Goal: Information Seeking & Learning: Learn about a topic

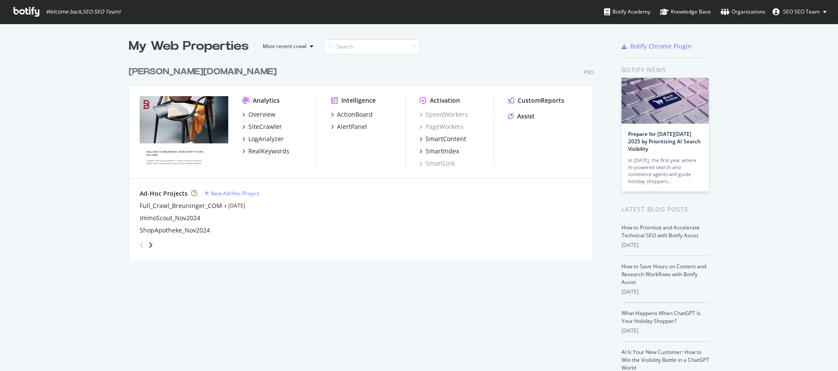
scroll to position [364, 825]
click at [262, 114] on div "Overview" at bounding box center [261, 114] width 27 height 9
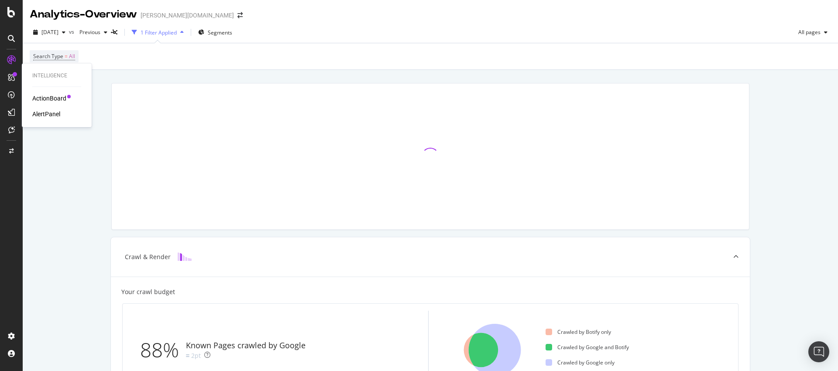
click at [45, 97] on div "ActionBoard" at bounding box center [49, 98] width 34 height 9
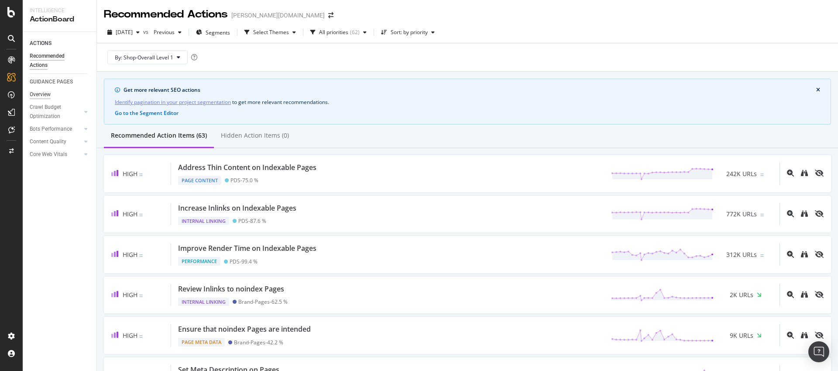
click at [37, 93] on div "Overview" at bounding box center [40, 94] width 21 height 9
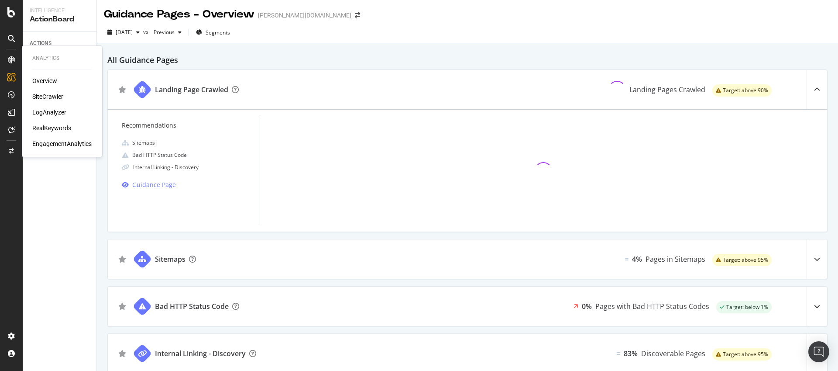
click at [50, 99] on div "SiteCrawler" at bounding box center [47, 96] width 31 height 9
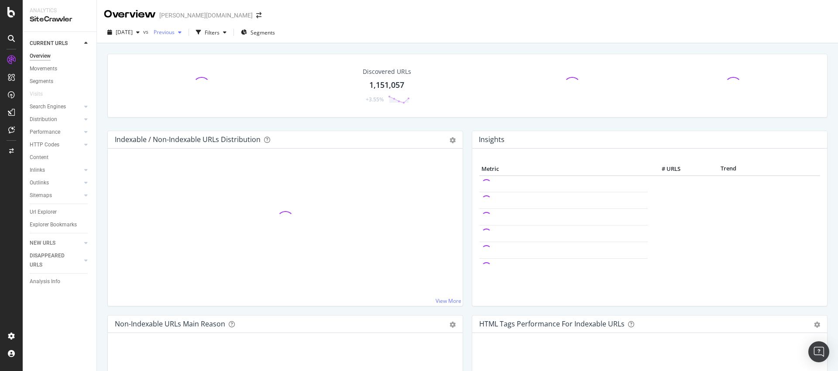
click at [185, 31] on div "button" at bounding box center [180, 32] width 10 height 5
click at [201, 86] on div "2025 Sep. 15th 1.1M URLs" at bounding box center [215, 94] width 104 height 16
click at [181, 33] on div "button" at bounding box center [176, 32] width 10 height 5
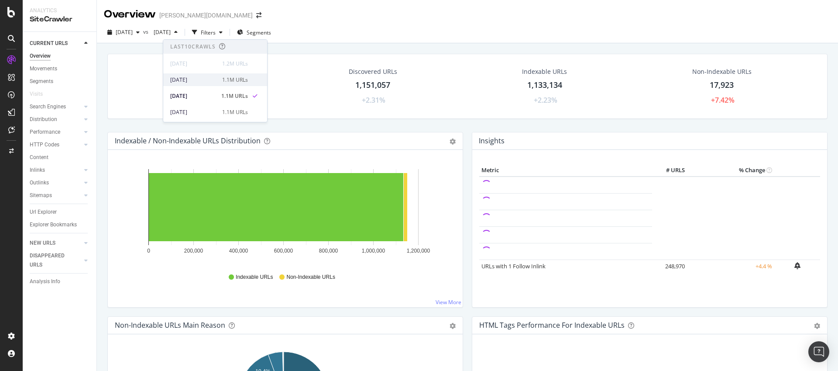
click at [209, 84] on div "2025 Sep. 22nd 1.1M URLs" at bounding box center [215, 79] width 104 height 13
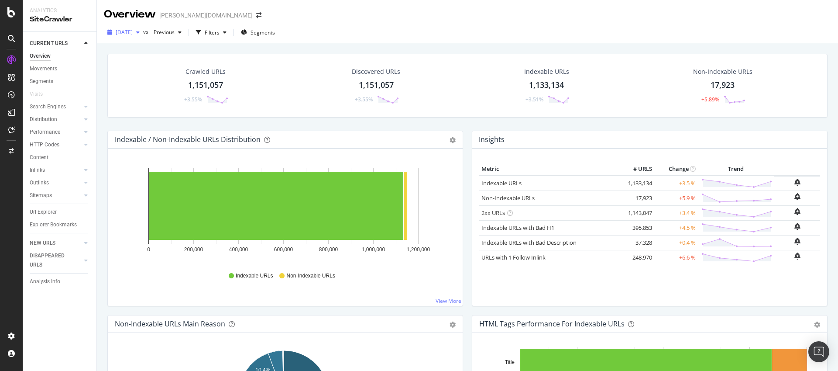
click at [133, 31] on span "[DATE]" at bounding box center [124, 31] width 17 height 7
click at [147, 102] on div "2025 Jan. 27th" at bounding box center [140, 104] width 47 height 8
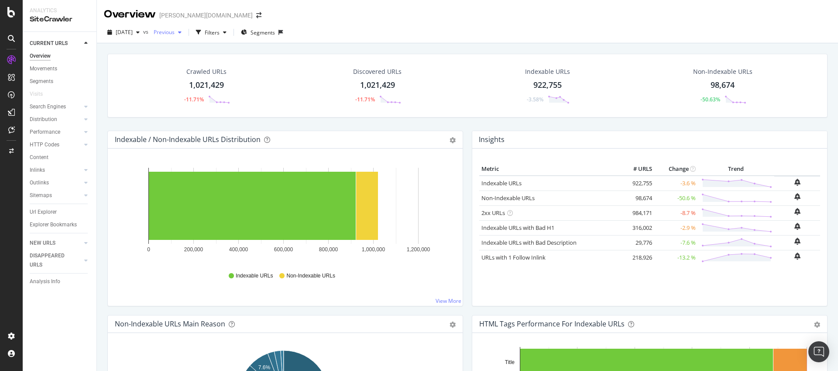
click at [175, 33] on span "Previous" at bounding box center [162, 31] width 24 height 7
click at [185, 34] on div "button" at bounding box center [180, 32] width 10 height 5
click at [133, 30] on span "2025 Jan. 27th" at bounding box center [124, 31] width 17 height 7
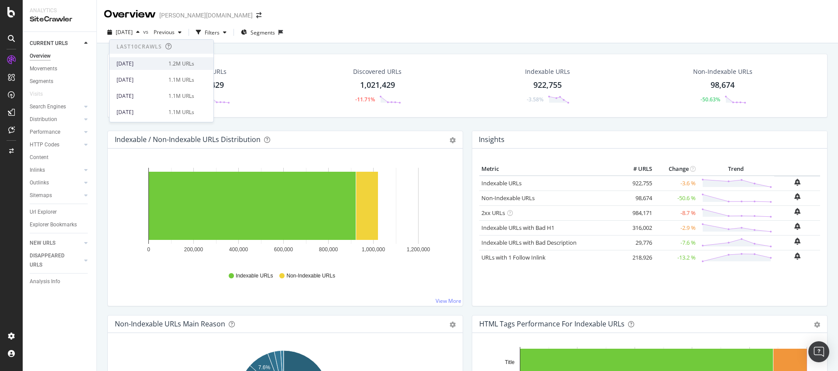
click at [145, 60] on div "[DATE]" at bounding box center [140, 64] width 47 height 8
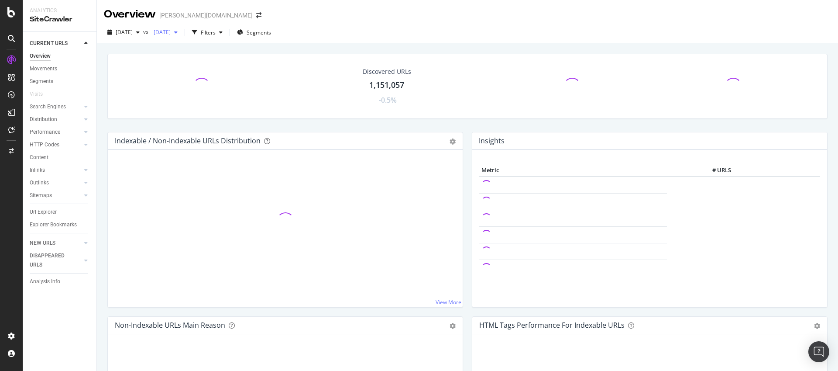
click at [171, 34] on span "2024 Dec. 23rd" at bounding box center [160, 31] width 21 height 7
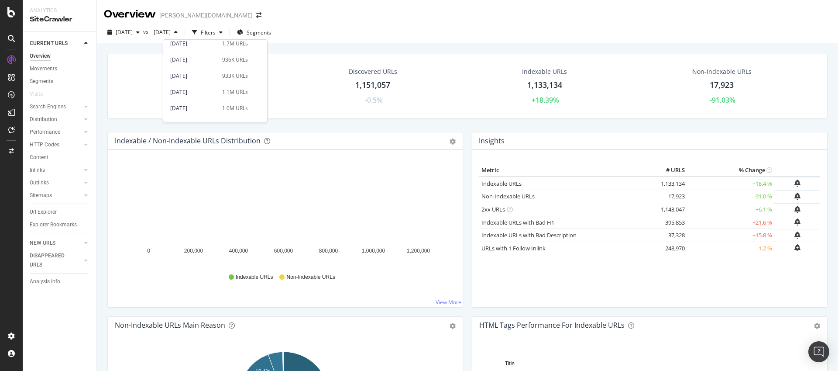
scroll to position [228, 0]
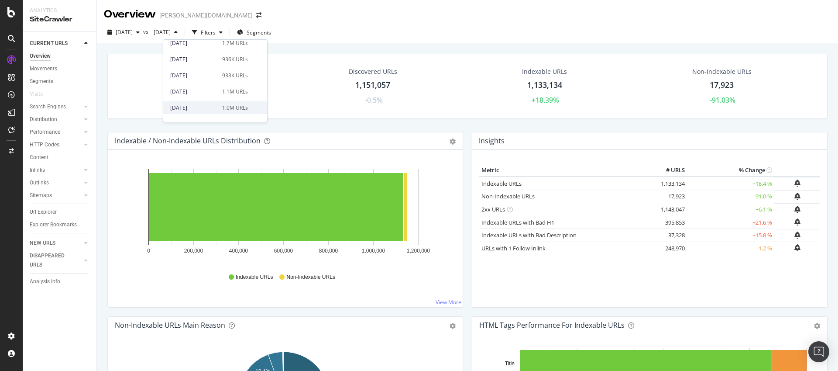
click at [203, 101] on div "2025 Jan. 27th 1.0M URLs" at bounding box center [215, 107] width 104 height 13
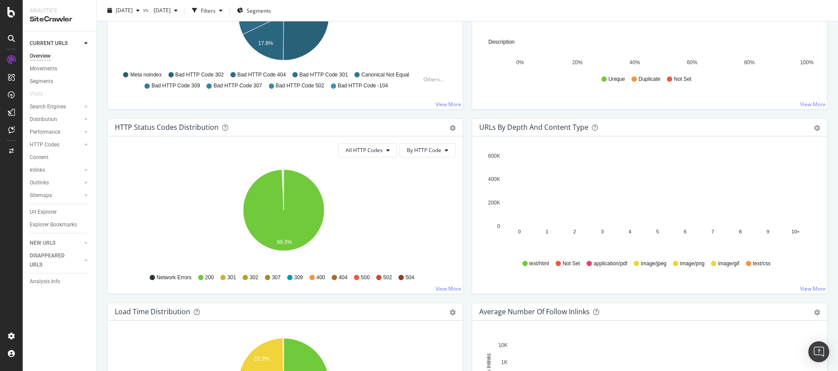
scroll to position [221, 0]
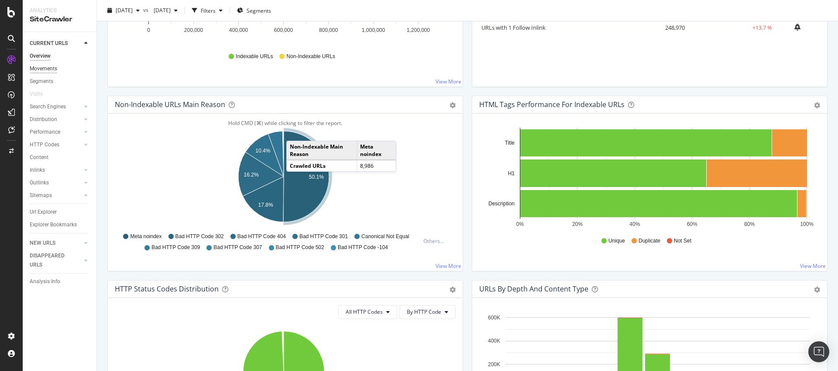
click at [47, 69] on div "Movements" at bounding box center [44, 68] width 28 height 9
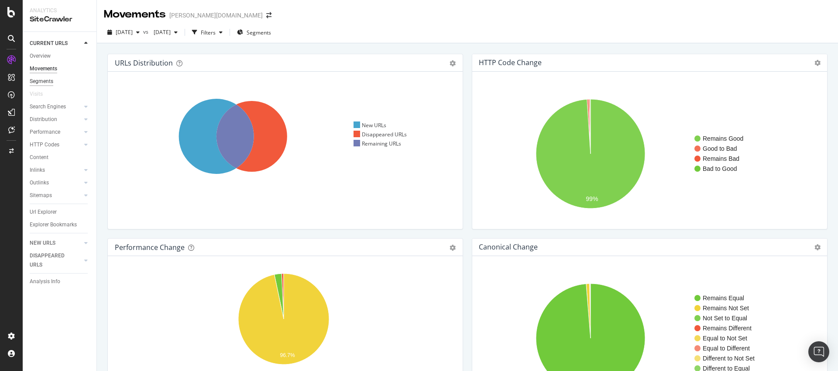
click at [49, 81] on div "Segments" at bounding box center [42, 81] width 24 height 9
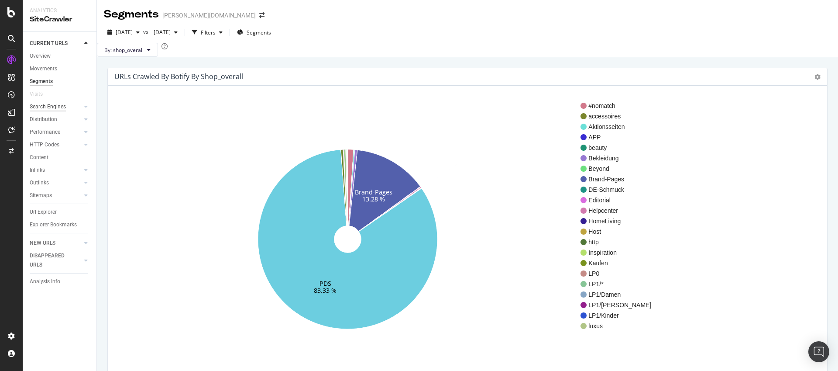
click at [48, 107] on div "Search Engines" at bounding box center [48, 106] width 36 height 9
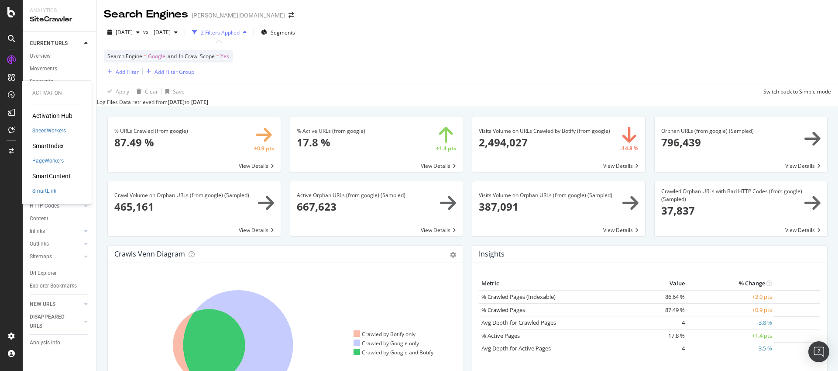
click at [49, 147] on div "SmartIndex" at bounding box center [47, 145] width 31 height 9
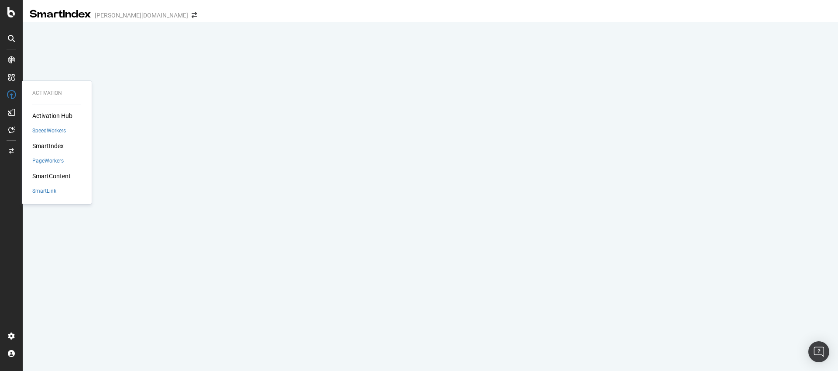
click at [53, 178] on div "SmartContent" at bounding box center [51, 176] width 38 height 9
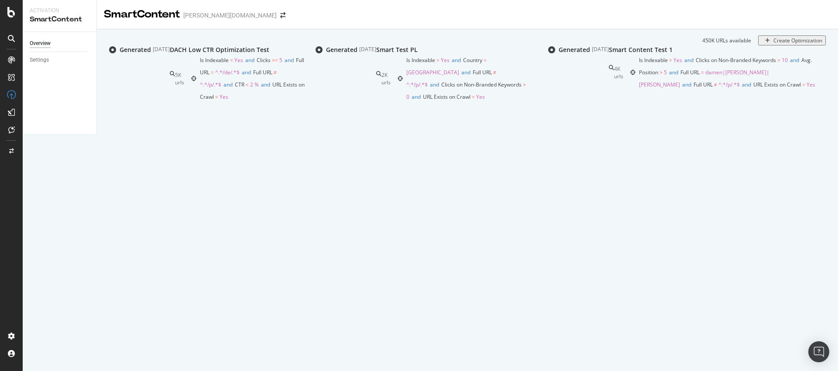
click at [151, 54] on div "Generated" at bounding box center [135, 49] width 31 height 9
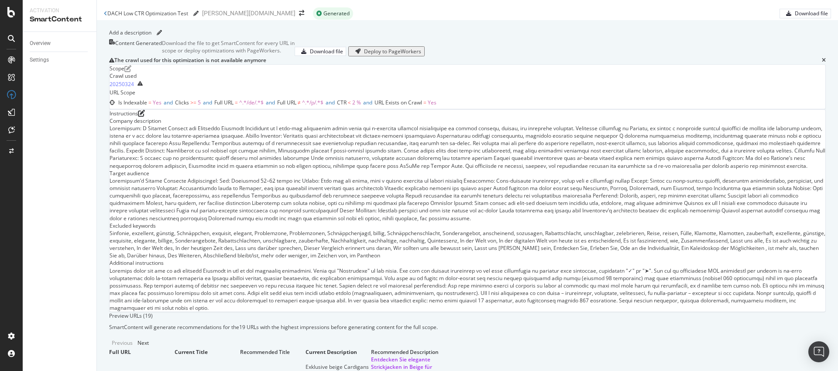
click at [107, 14] on div "DACH Low CTR Optimization Test DACH Low CTR Optimization Test" at bounding box center [151, 13] width 95 height 13
click at [105, 15] on icon at bounding box center [105, 13] width 3 height 5
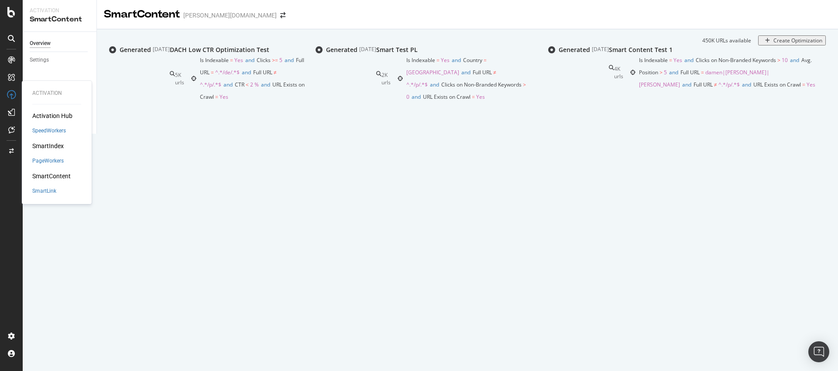
click at [42, 114] on div "Activation Hub" at bounding box center [52, 115] width 40 height 9
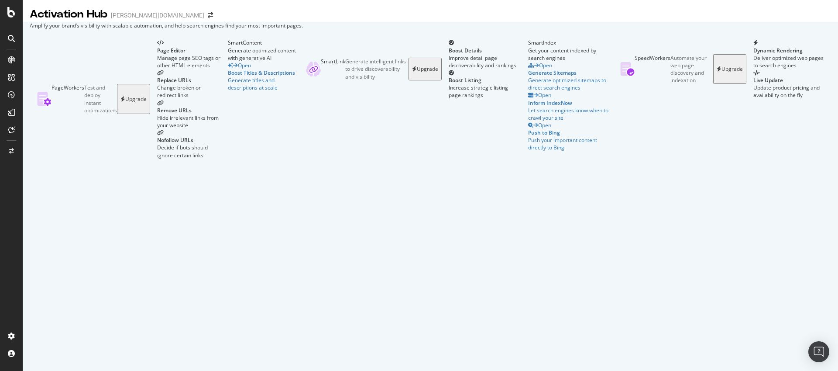
scroll to position [60, 0]
click at [11, 130] on icon at bounding box center [11, 129] width 7 height 7
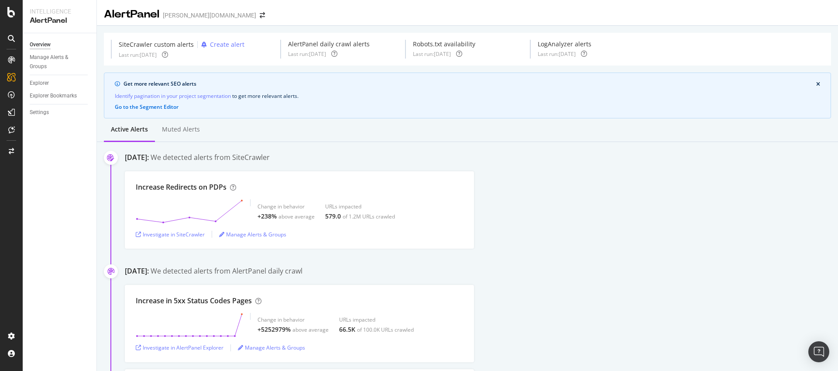
scroll to position [2, 0]
drag, startPoint x: 325, startPoint y: 215, endPoint x: 333, endPoint y: 215, distance: 7.9
click at [333, 215] on div "579.0" at bounding box center [333, 214] width 16 height 9
click at [194, 233] on div "Investigate in SiteCrawler" at bounding box center [170, 232] width 69 height 7
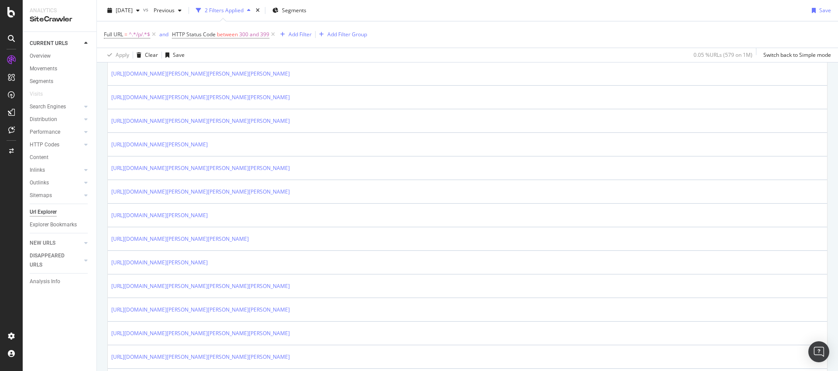
scroll to position [1048, 0]
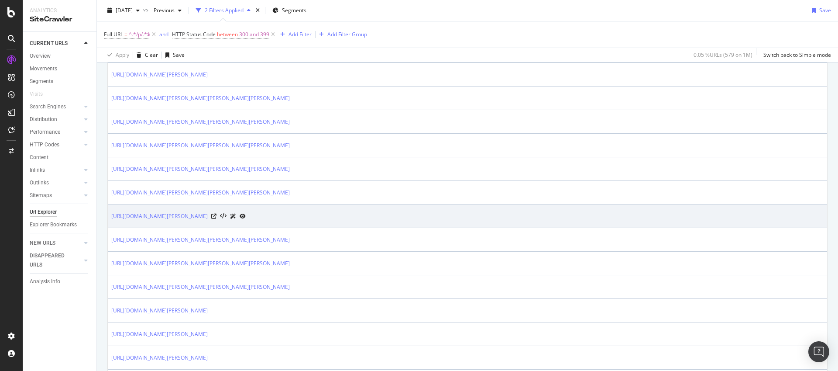
click at [246, 217] on div "https://www.breuninger.com/ch/fr/b/meindl/veste-en-cuir-traditionnelle/10029169…" at bounding box center [178, 215] width 134 height 9
click at [217, 217] on icon at bounding box center [213, 216] width 5 height 5
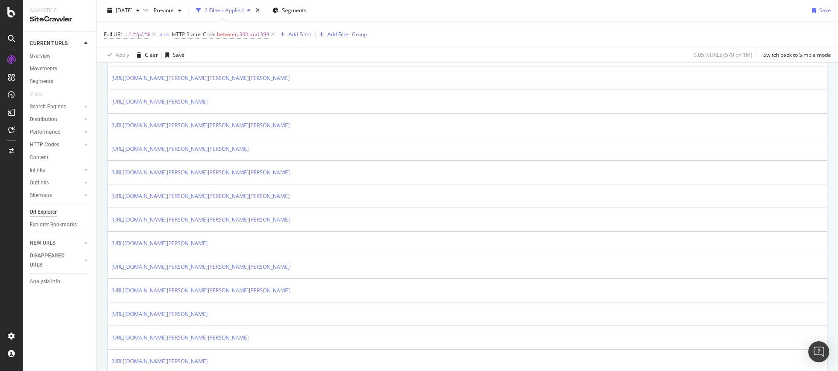
scroll to position [842, 0]
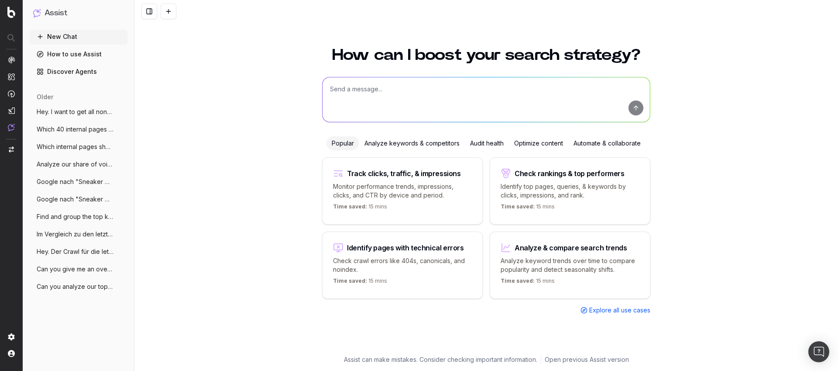
click at [120, 110] on icon "button" at bounding box center [121, 111] width 7 height 7
click at [71, 55] on link "How to use Assist" at bounding box center [79, 54] width 98 height 14
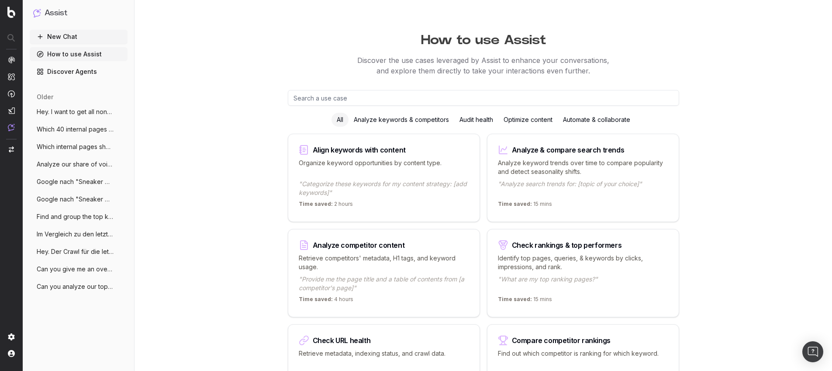
click at [68, 73] on link "Discover Agents" at bounding box center [79, 72] width 98 height 14
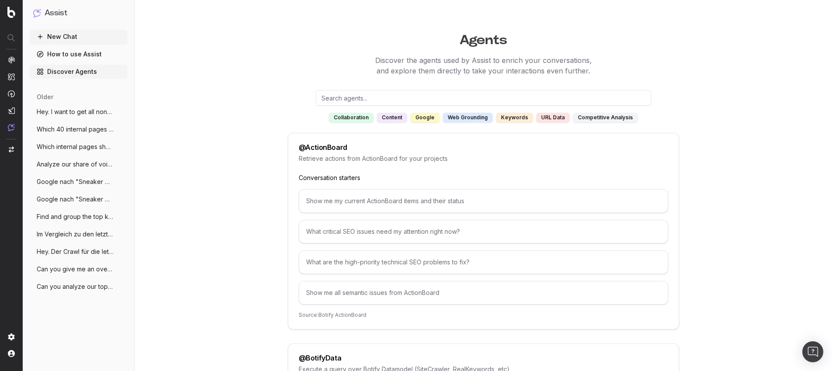
click at [65, 35] on button "New Chat" at bounding box center [79, 37] width 98 height 14
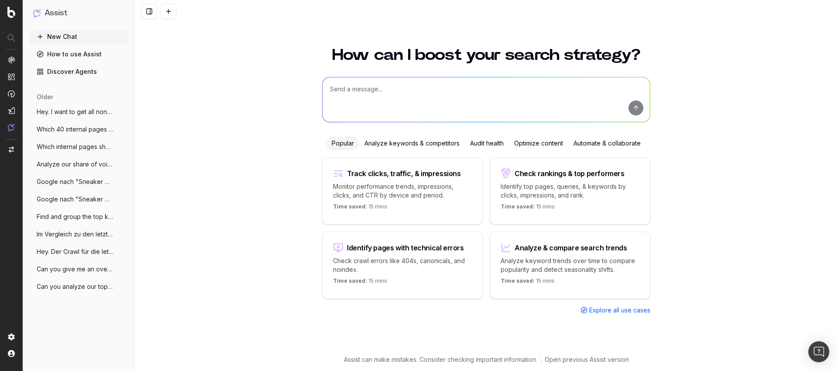
click at [480, 89] on textarea at bounding box center [487, 99] width 328 height 45
